Goal: Task Accomplishment & Management: Use online tool/utility

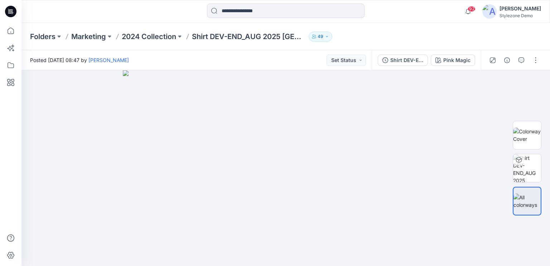
click at [159, 36] on p "2024 Collection" at bounding box center [149, 37] width 54 height 10
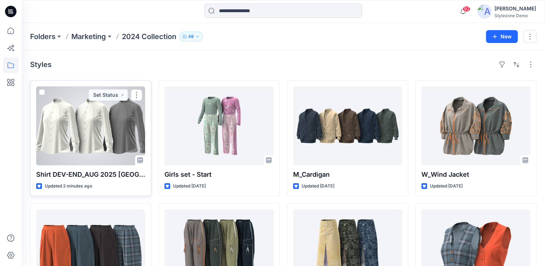
click at [42, 92] on span at bounding box center [42, 92] width 6 height 6
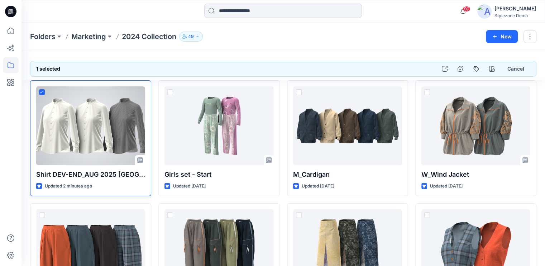
click at [40, 88] on div at bounding box center [90, 125] width 109 height 79
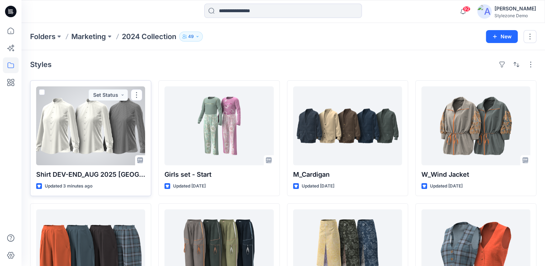
click at [40, 90] on span at bounding box center [42, 92] width 6 height 6
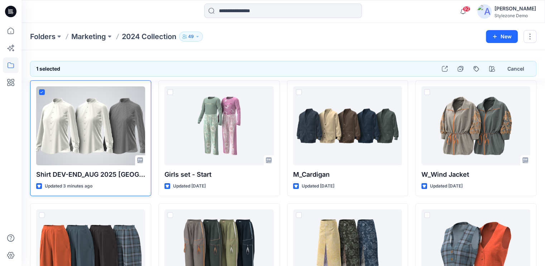
click at [43, 92] on icon at bounding box center [41, 92] width 3 height 3
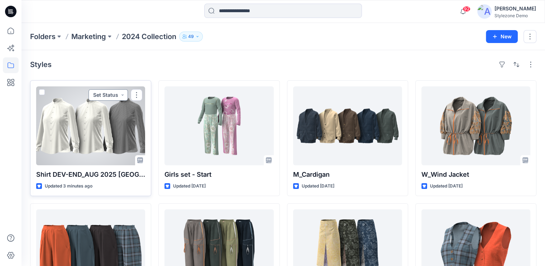
click at [116, 96] on button "Set Status" at bounding box center [107, 94] width 39 height 11
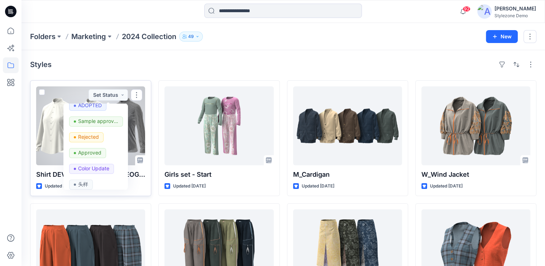
scroll to position [215, 0]
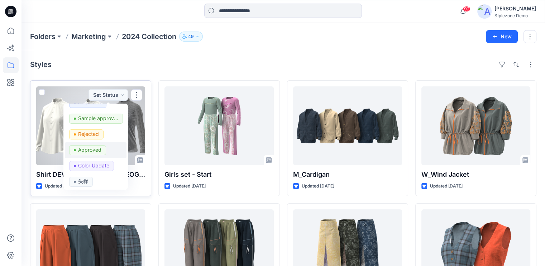
click at [93, 149] on p "Approved" at bounding box center [89, 149] width 23 height 9
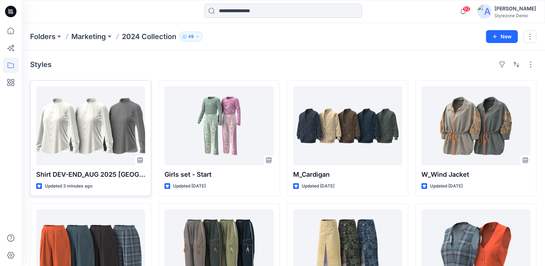
click at [133, 73] on div "Styles Shirt DEV-END_AUG 2025 Segev Updated 3 minutes ago W_Tailored Shorts Upd…" at bounding box center [282, 263] width 523 height 426
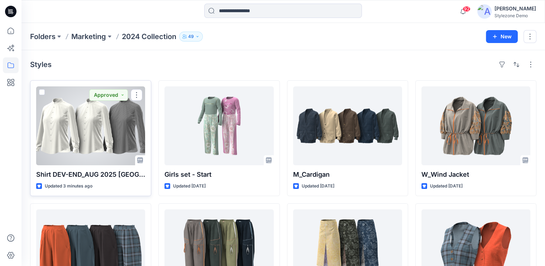
click at [43, 92] on span at bounding box center [42, 92] width 6 height 6
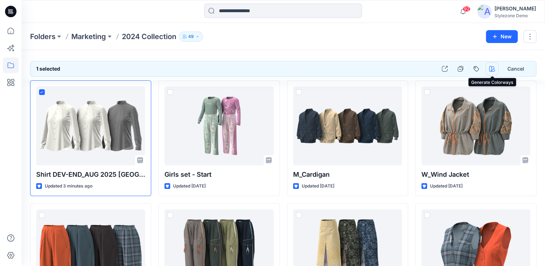
click at [493, 68] on icon "button" at bounding box center [492, 69] width 6 height 6
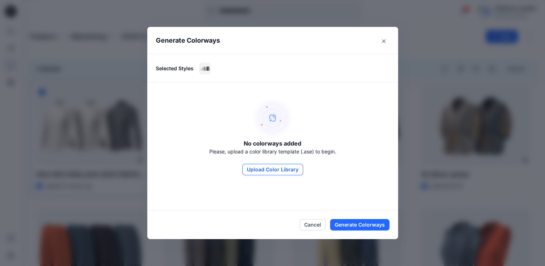
click at [286, 169] on button "Upload Color Library" at bounding box center [272, 169] width 61 height 11
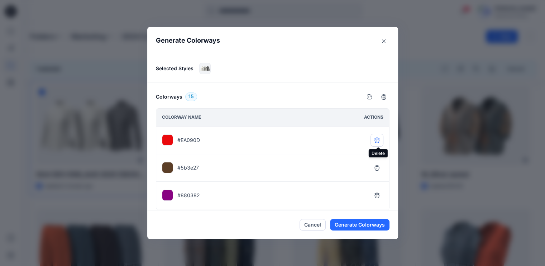
click at [378, 141] on icon "button" at bounding box center [376, 139] width 5 height 5
click at [378, 168] on icon "button" at bounding box center [377, 168] width 6 height 6
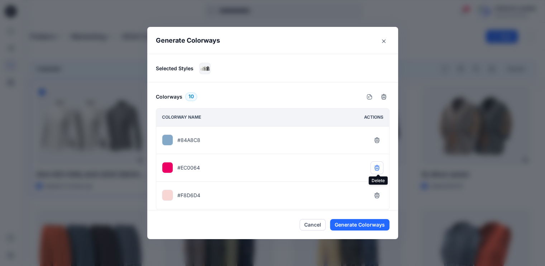
click at [378, 167] on icon "button" at bounding box center [377, 168] width 6 height 6
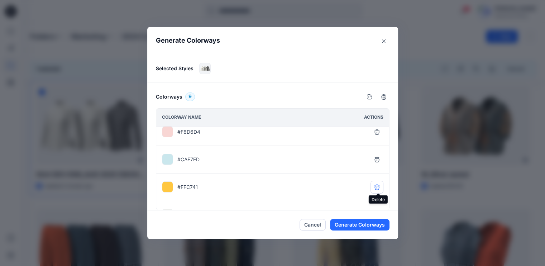
click at [379, 186] on icon "button" at bounding box center [377, 187] width 6 height 6
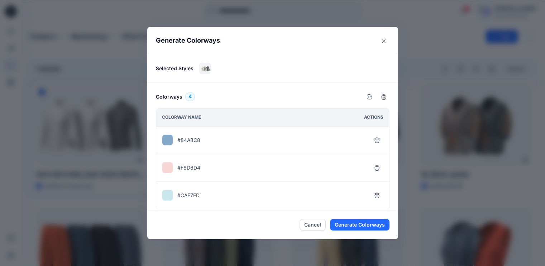
scroll to position [25, 0]
click at [378, 196] on icon "button" at bounding box center [377, 197] width 6 height 6
click at [362, 227] on button "Generate Colorways" at bounding box center [359, 224] width 59 height 11
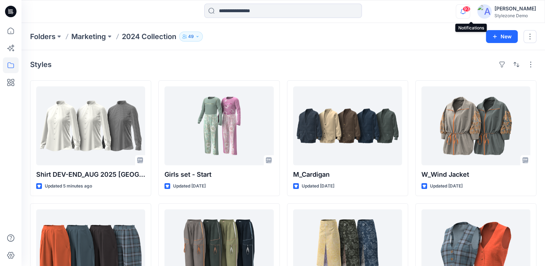
click at [470, 12] on icon "button" at bounding box center [463, 11] width 14 height 14
